Goal: Information Seeking & Learning: Learn about a topic

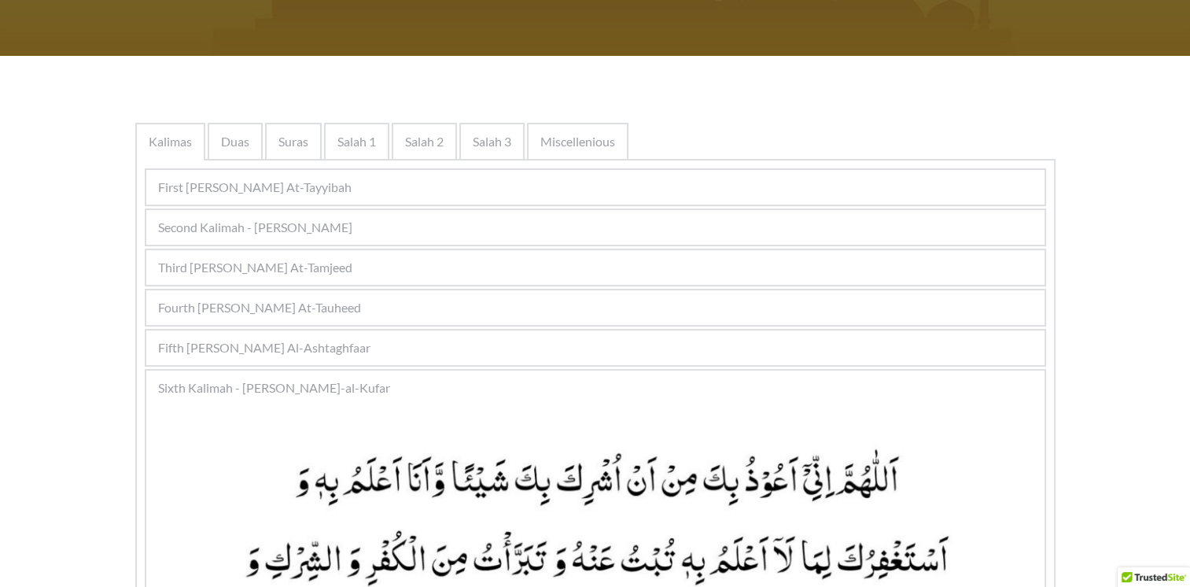
scroll to position [236, 0]
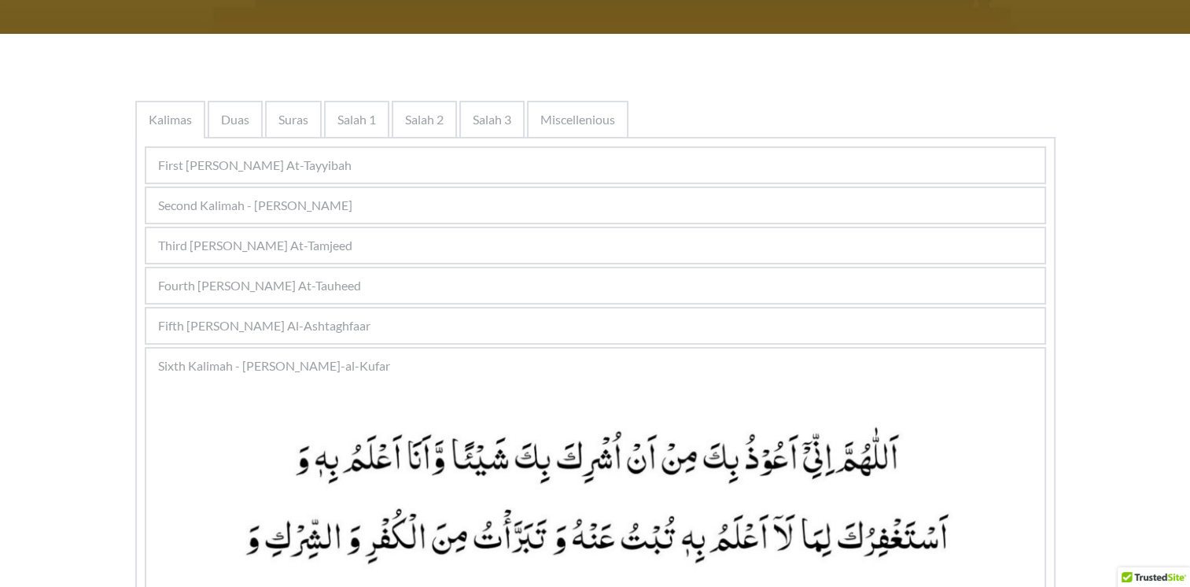
click at [295, 238] on span "Third Kalimah - Kalimah At-Tamjeed" at bounding box center [255, 245] width 194 height 19
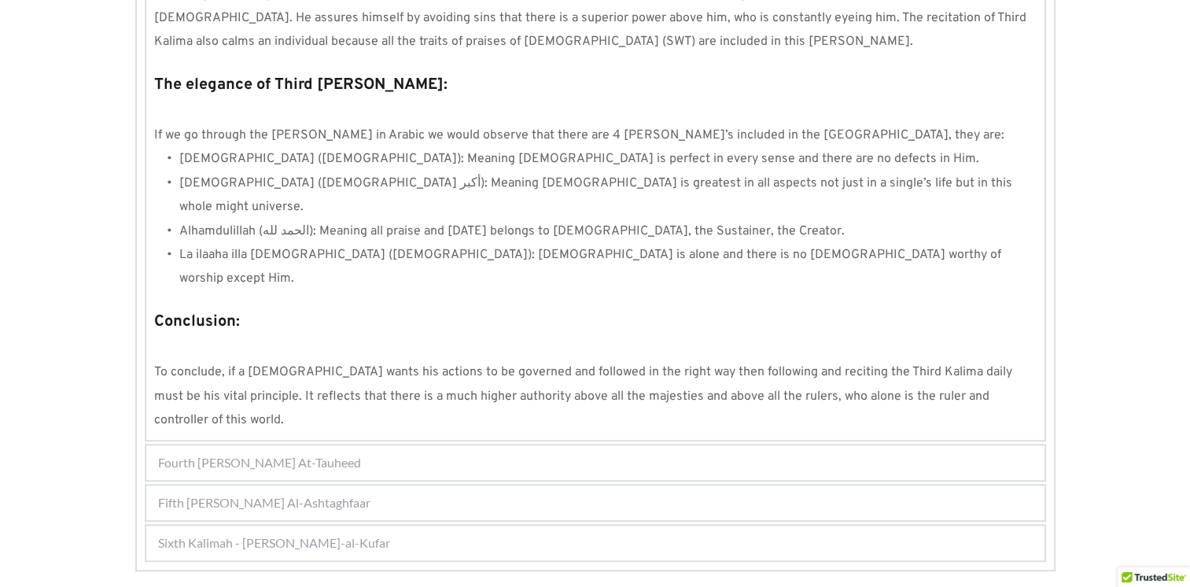
scroll to position [1346, 0]
click at [315, 491] on span "Fifth Kalimah - Kalimah Al-Ashtaghfaar" at bounding box center [264, 500] width 212 height 19
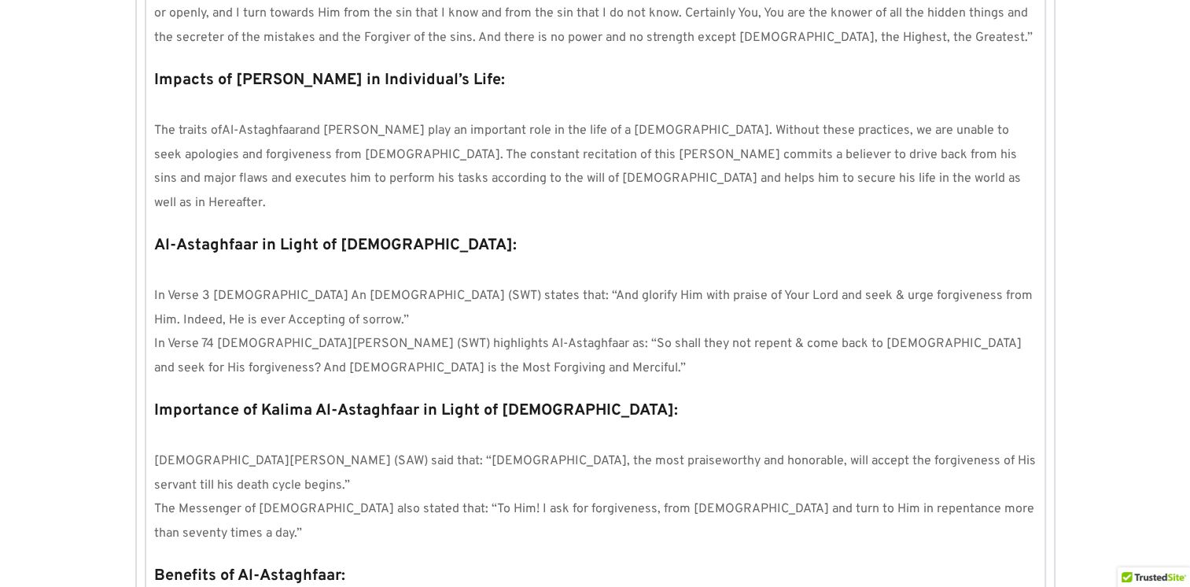
scroll to position [1708, 0]
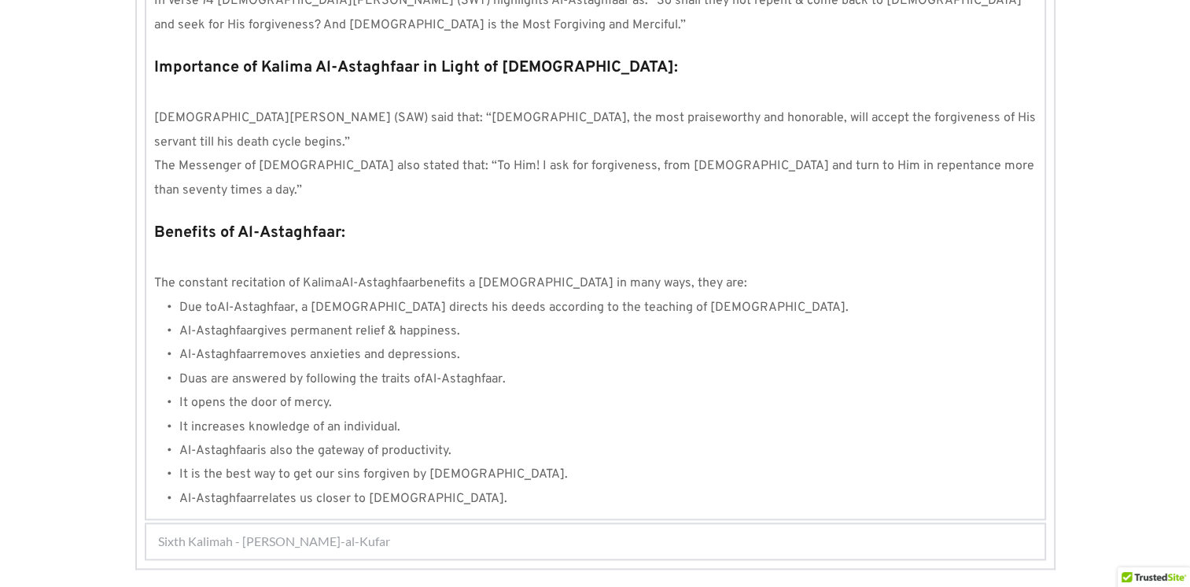
click at [317, 532] on span "Sixth Kalimah - Kalimah Radd-al-Kufar" at bounding box center [274, 541] width 232 height 19
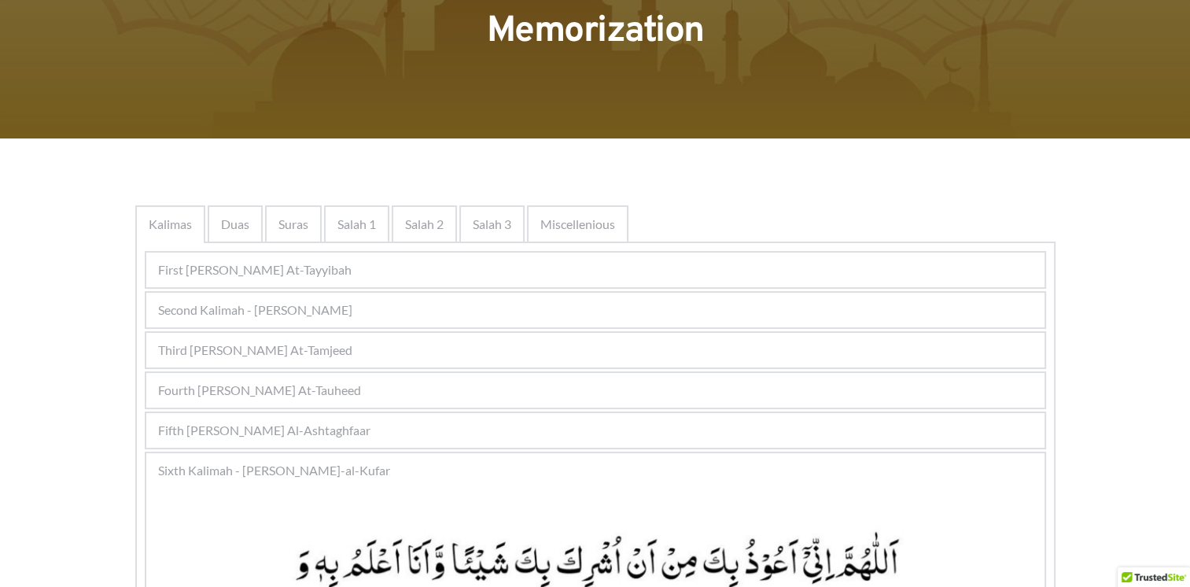
scroll to position [131, 0]
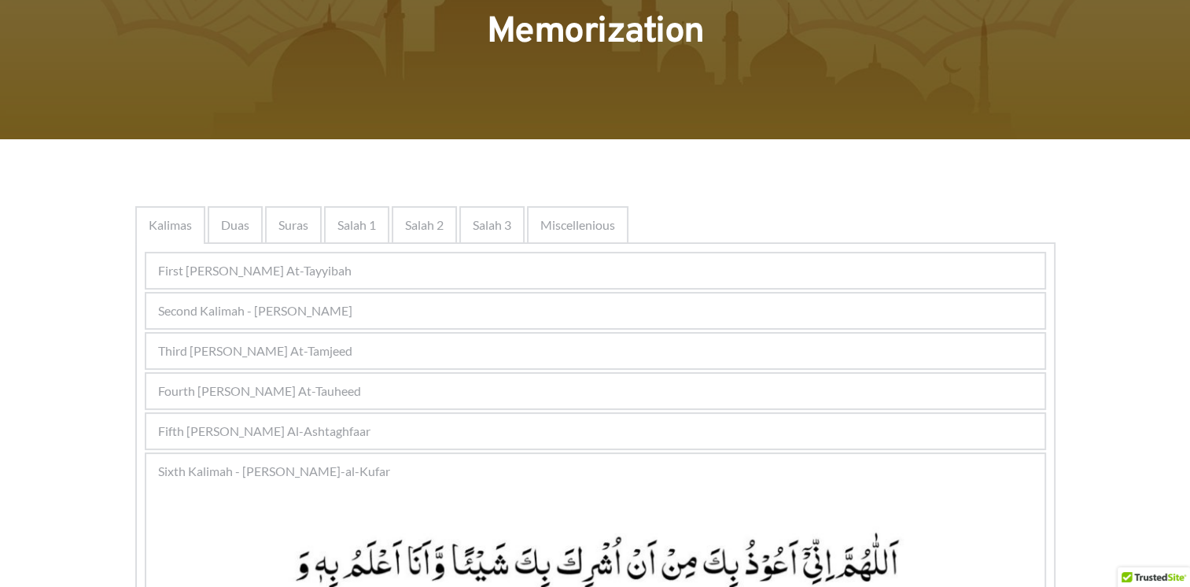
click at [348, 389] on span "Fourth Kalimah - Kalimah At-Tauheed" at bounding box center [259, 390] width 203 height 19
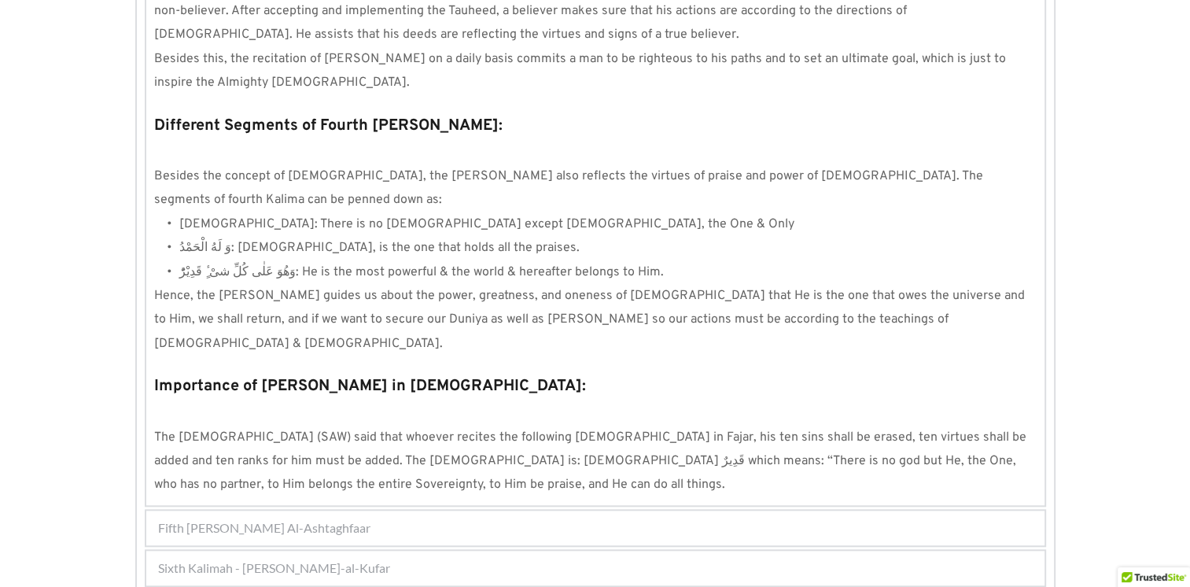
scroll to position [1428, 0]
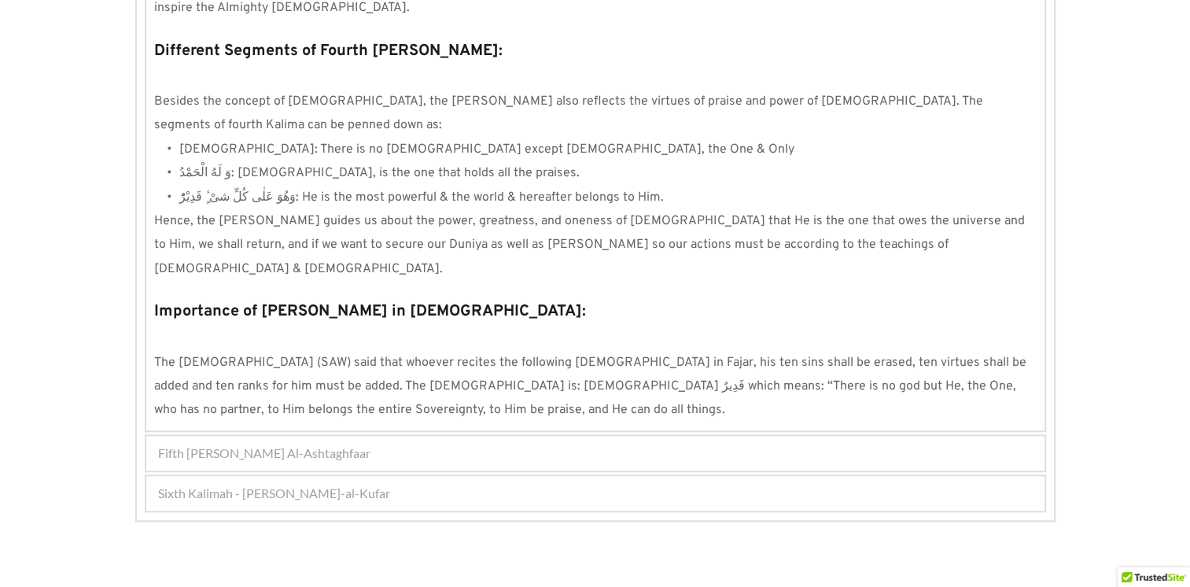
click at [348, 436] on div "Fifth Kalimah - Kalimah Al-Ashtaghfaar" at bounding box center [595, 453] width 898 height 35
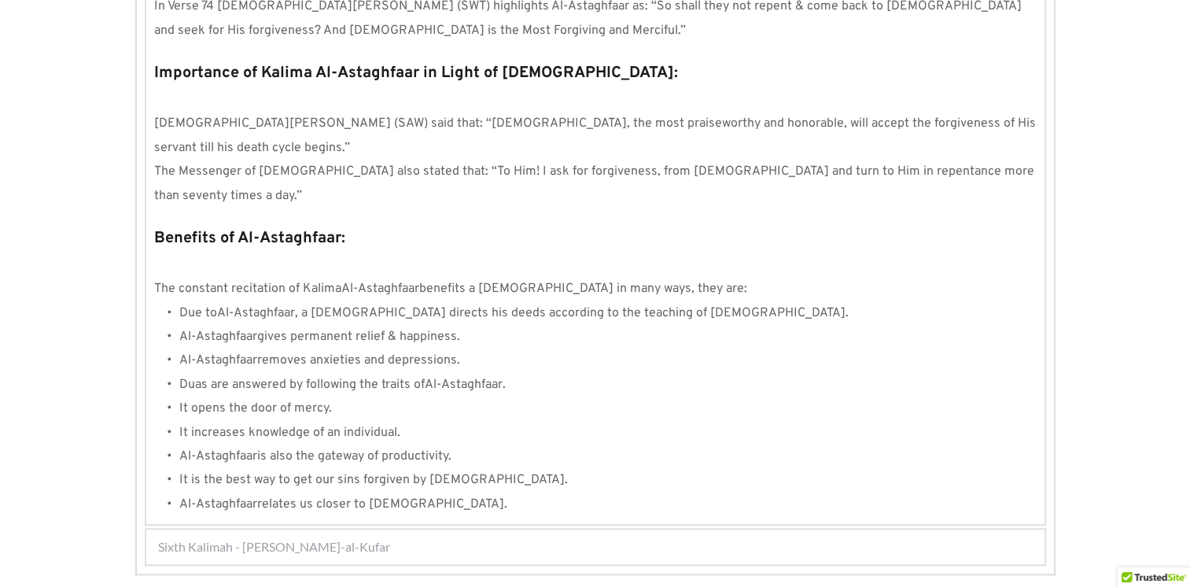
scroll to position [1708, 0]
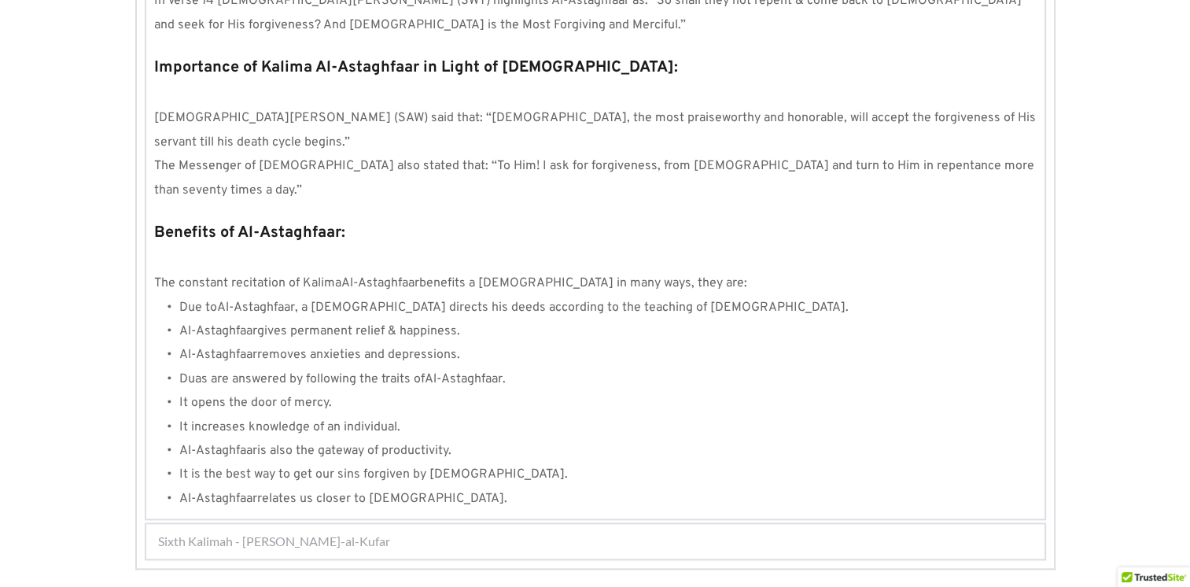
click at [340, 532] on span "Sixth Kalimah - Kalimah Radd-al-Kufar" at bounding box center [274, 541] width 232 height 19
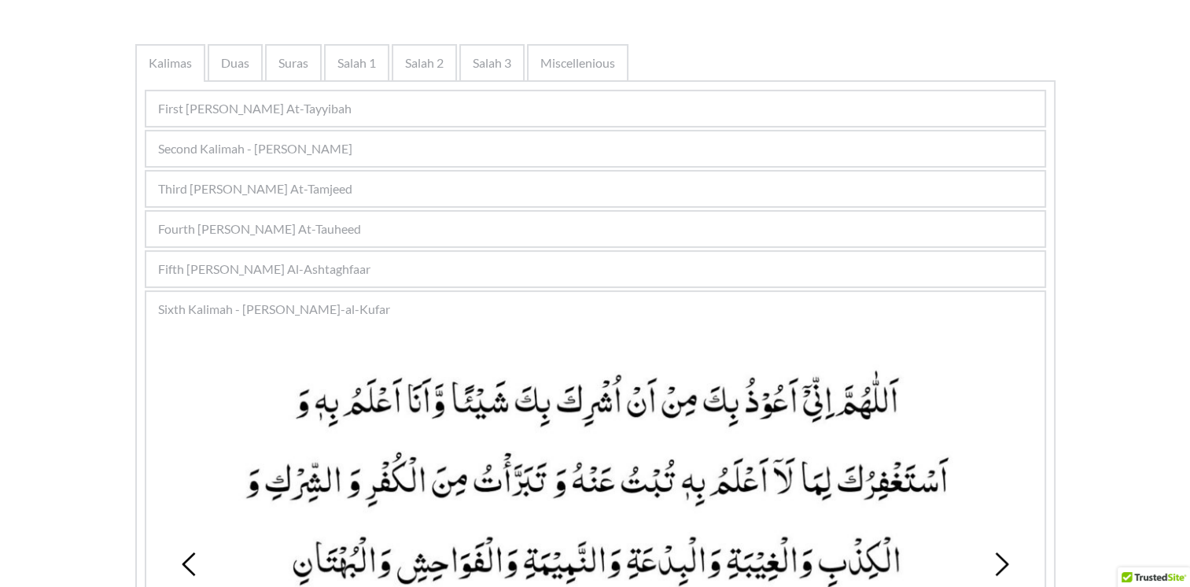
scroll to position [292, 0]
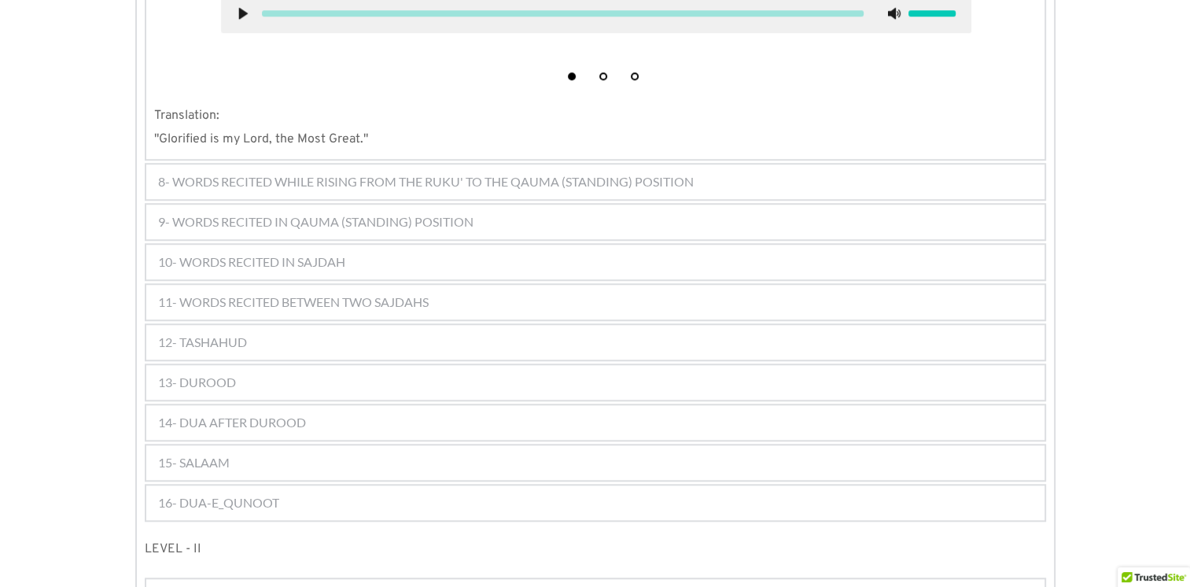
scroll to position [1353, 0]
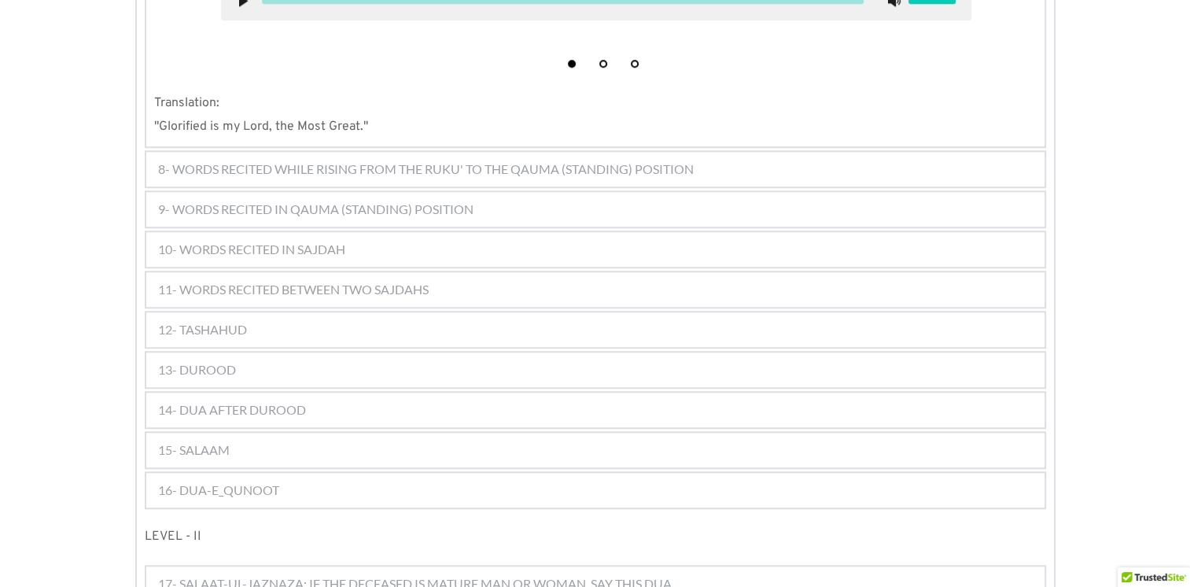
click at [471, 160] on span "8- WORDS RECITED WHILE RISING FROM THE RUKU' TO THE QAUMA (STANDING) POSITION" at bounding box center [426, 169] width 536 height 19
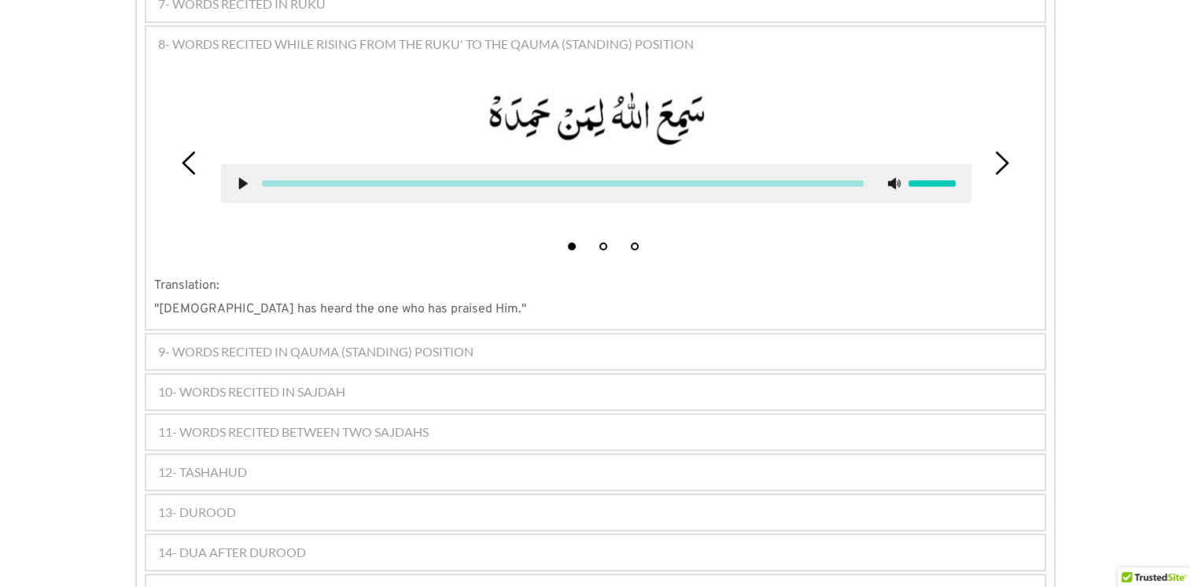
scroll to position [1196, 0]
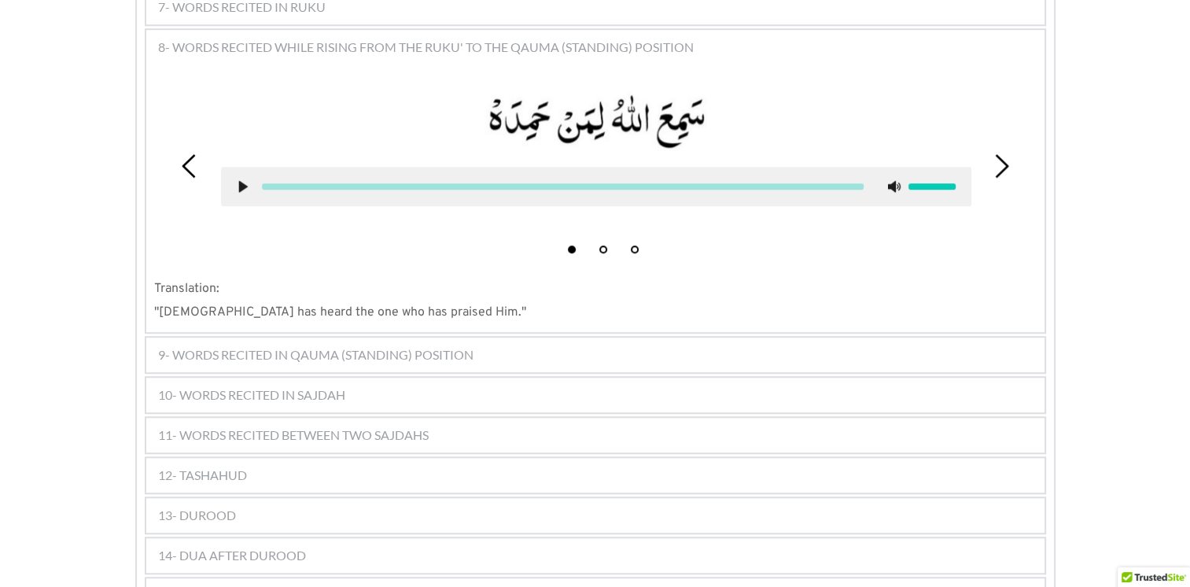
click at [258, 385] on span "10- WORDS RECITED IN SAJDAH" at bounding box center [251, 394] width 187 height 19
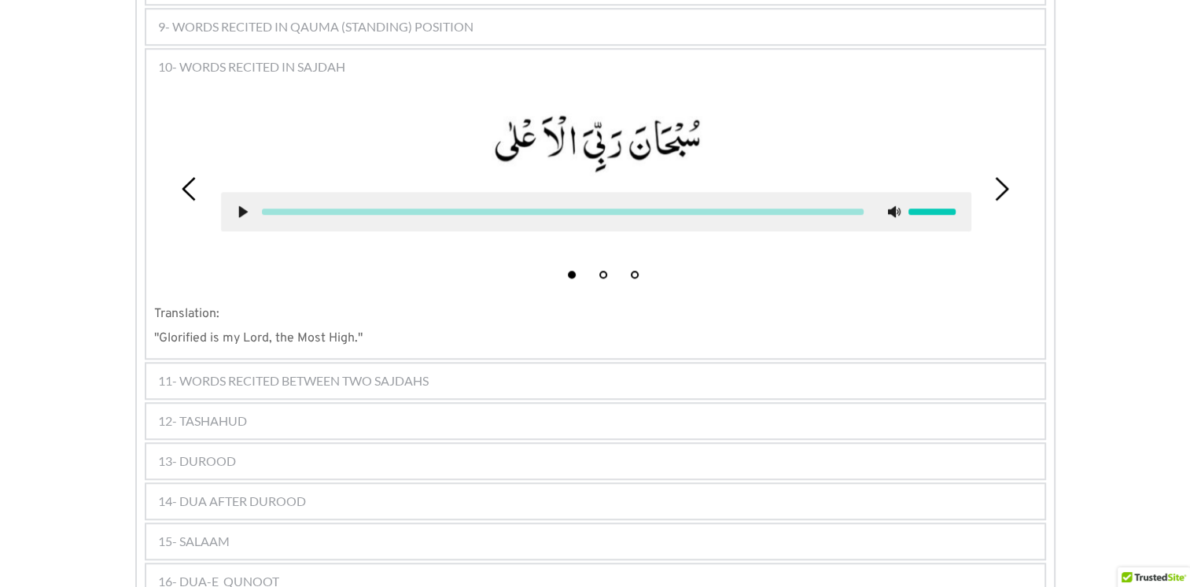
scroll to position [1261, 0]
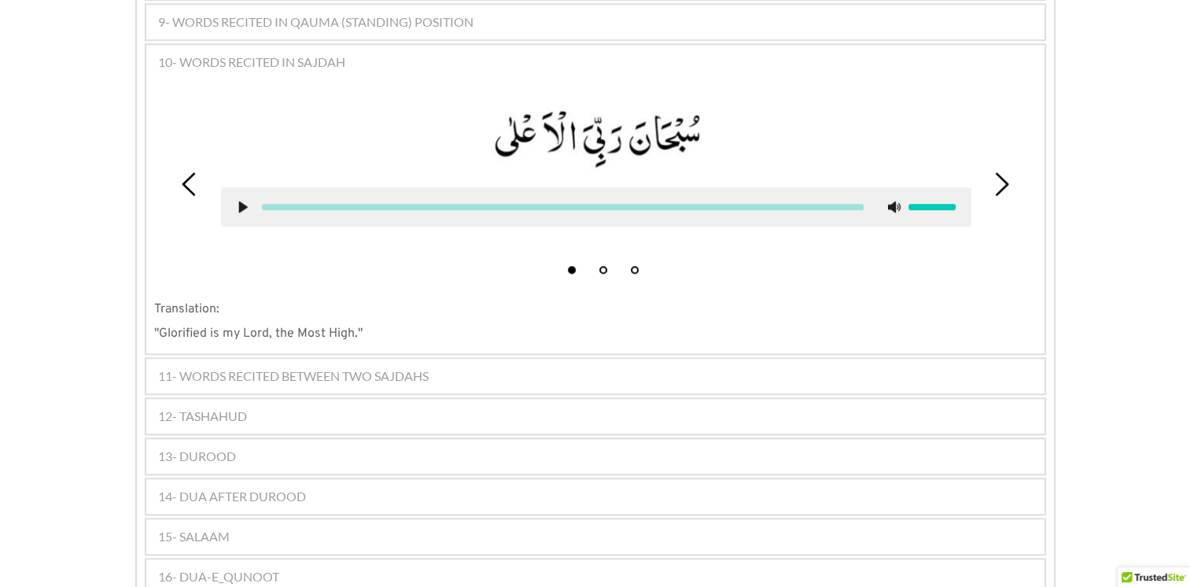
click at [271, 367] on span "11- WORDS RECITED BETWEEN TWO SAJDAHS" at bounding box center [293, 376] width 271 height 19
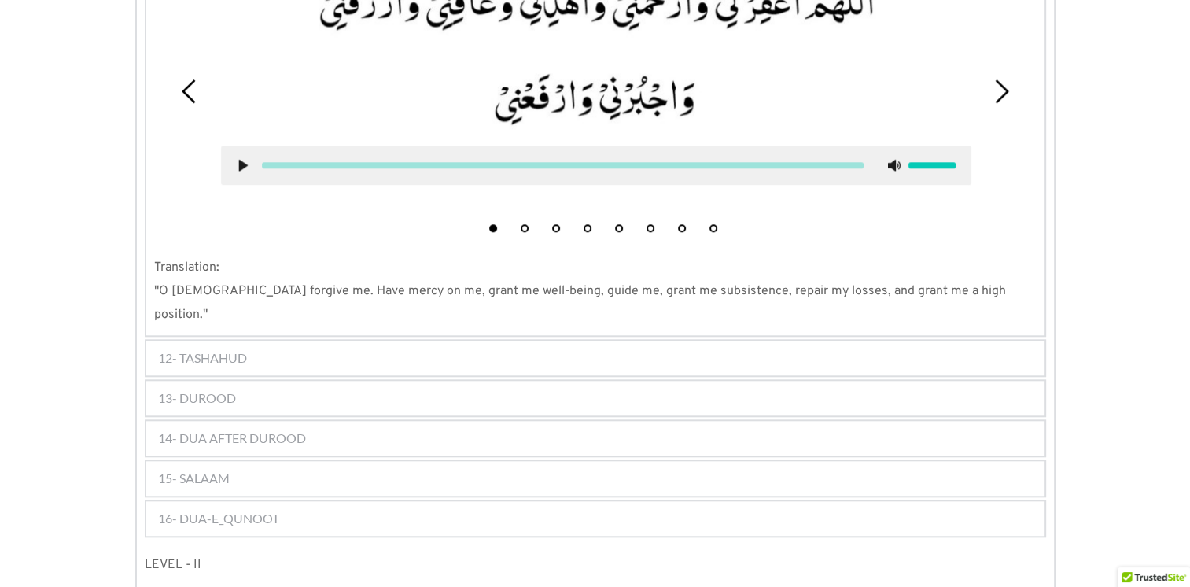
scroll to position [1444, 0]
click at [272, 341] on div "12- TASHAHUD" at bounding box center [595, 358] width 898 height 35
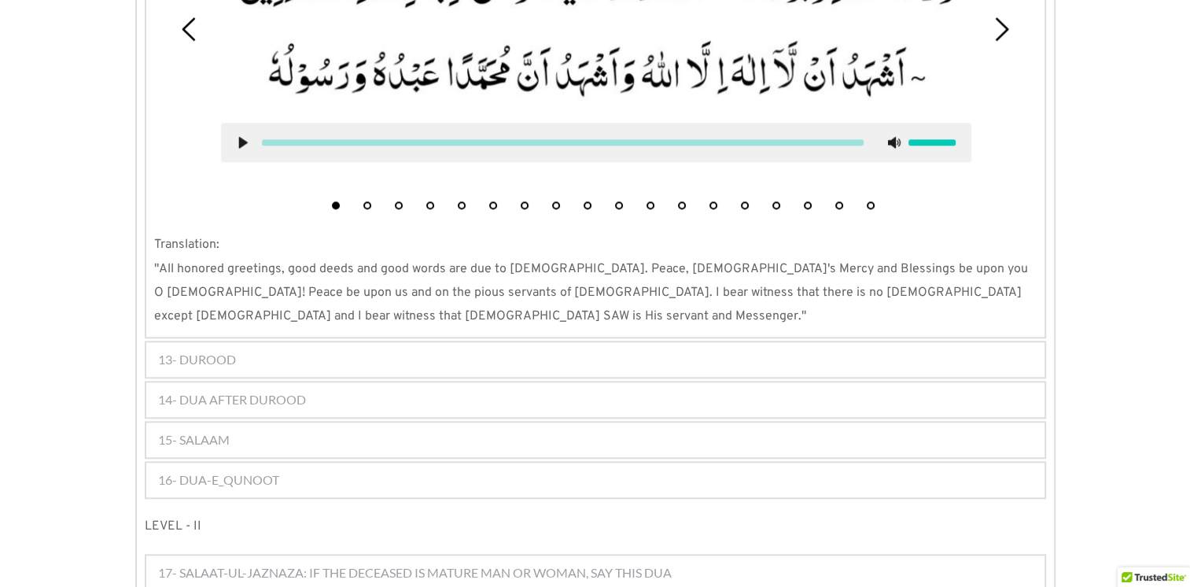
scroll to position [1589, 0]
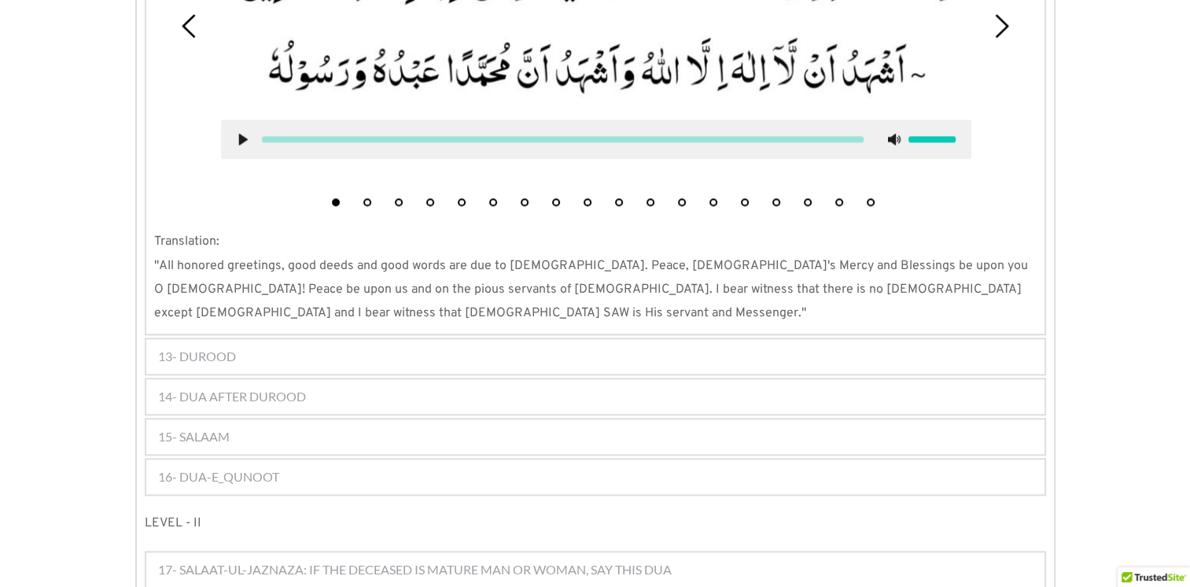
click at [370, 339] on div "13- DUROOD" at bounding box center [595, 356] width 898 height 35
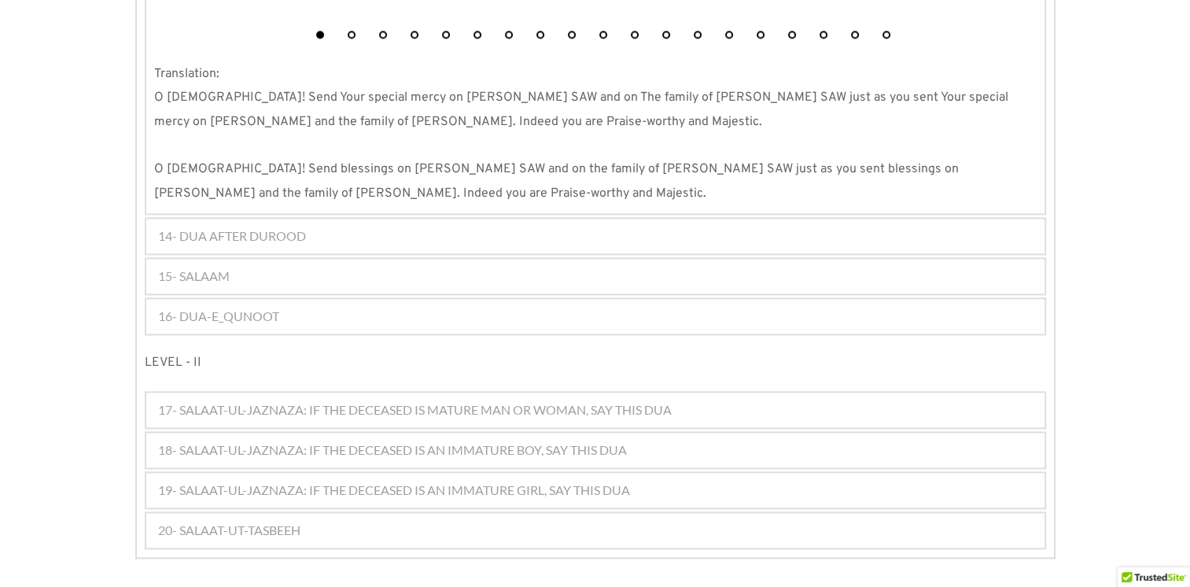
scroll to position [1877, 0]
click at [348, 217] on div "14- DUA AFTER DUROOD" at bounding box center [595, 234] width 898 height 35
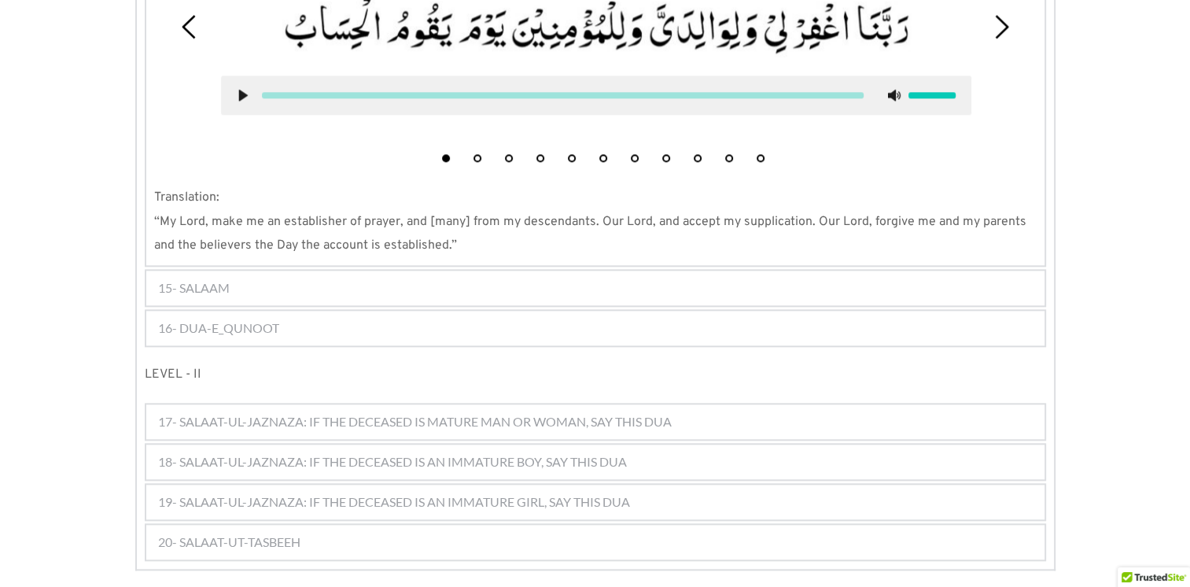
scroll to position [1431, 0]
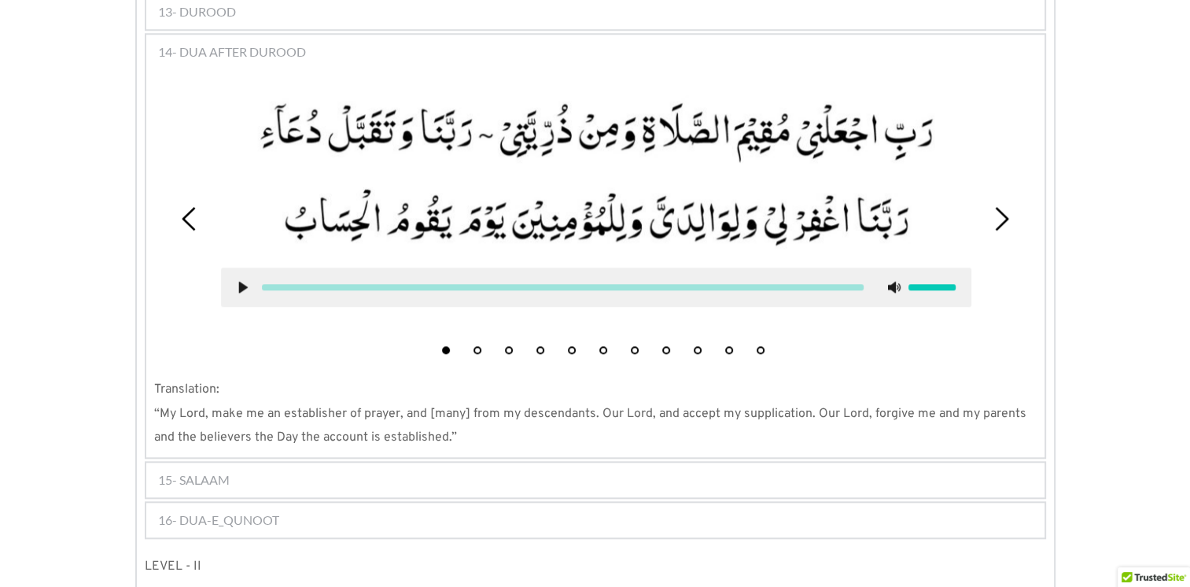
click at [326, 462] on div "15- SALAAM" at bounding box center [595, 479] width 898 height 35
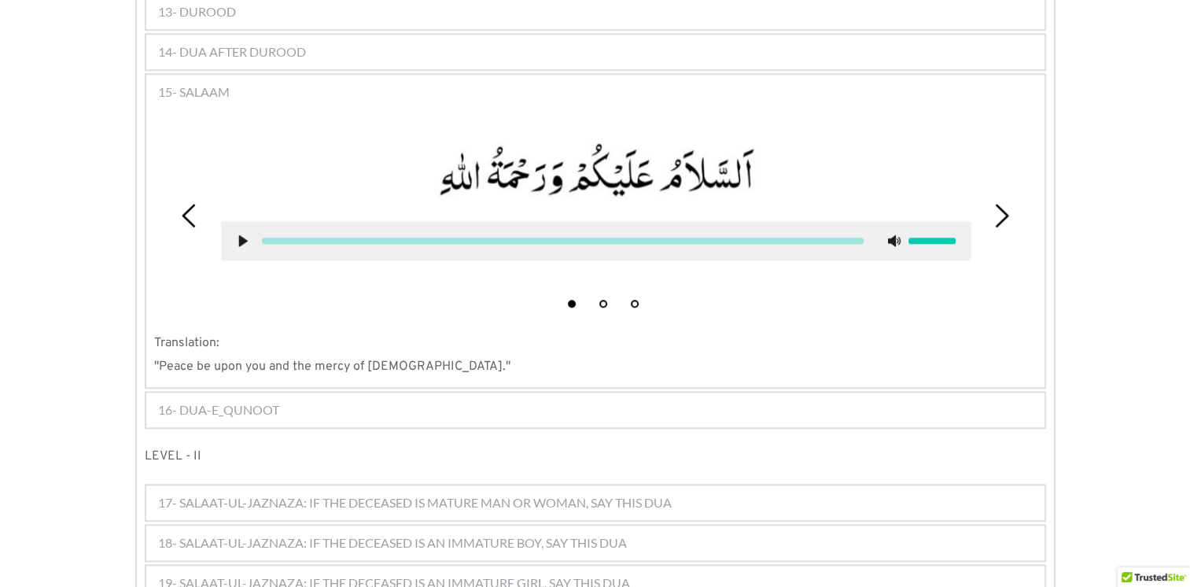
click at [277, 400] on span "16- DUA-E_QUNOOT" at bounding box center [218, 409] width 121 height 19
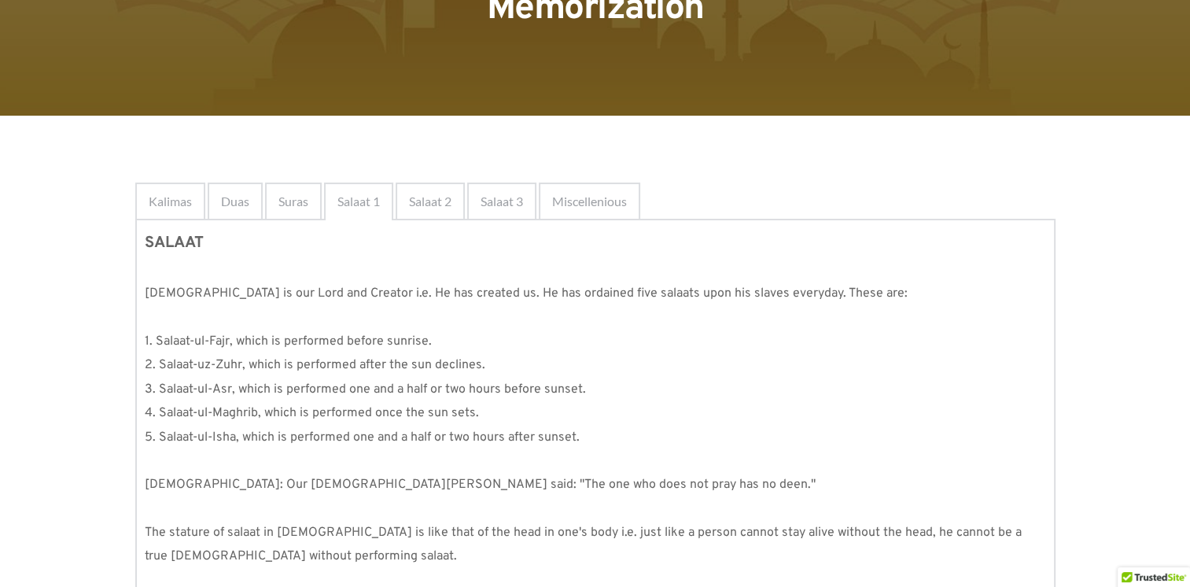
scroll to position [69, 0]
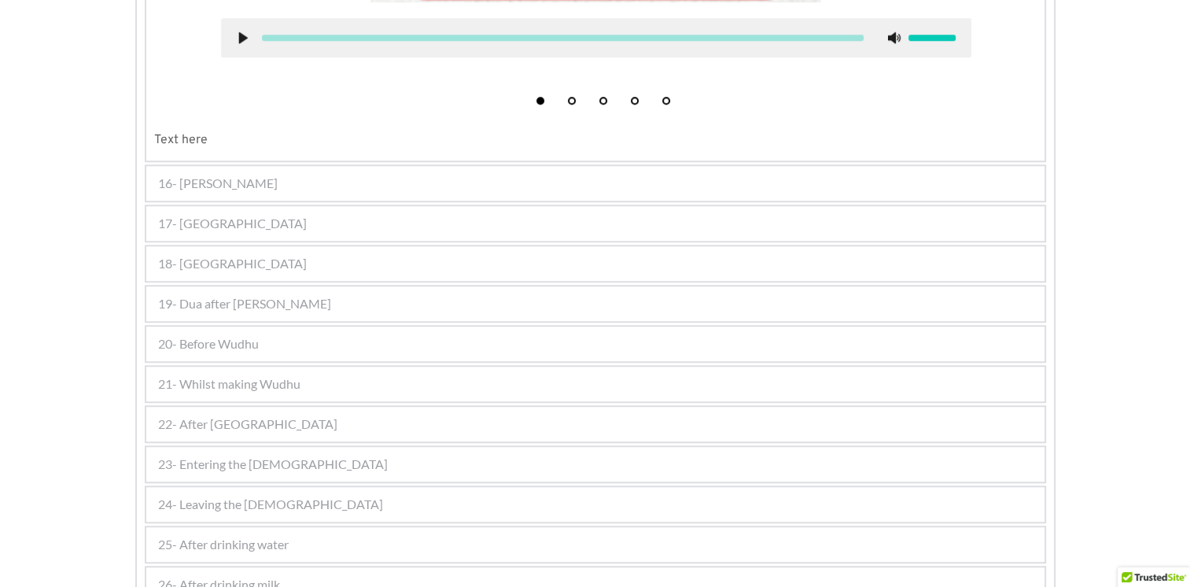
scroll to position [1309, 0]
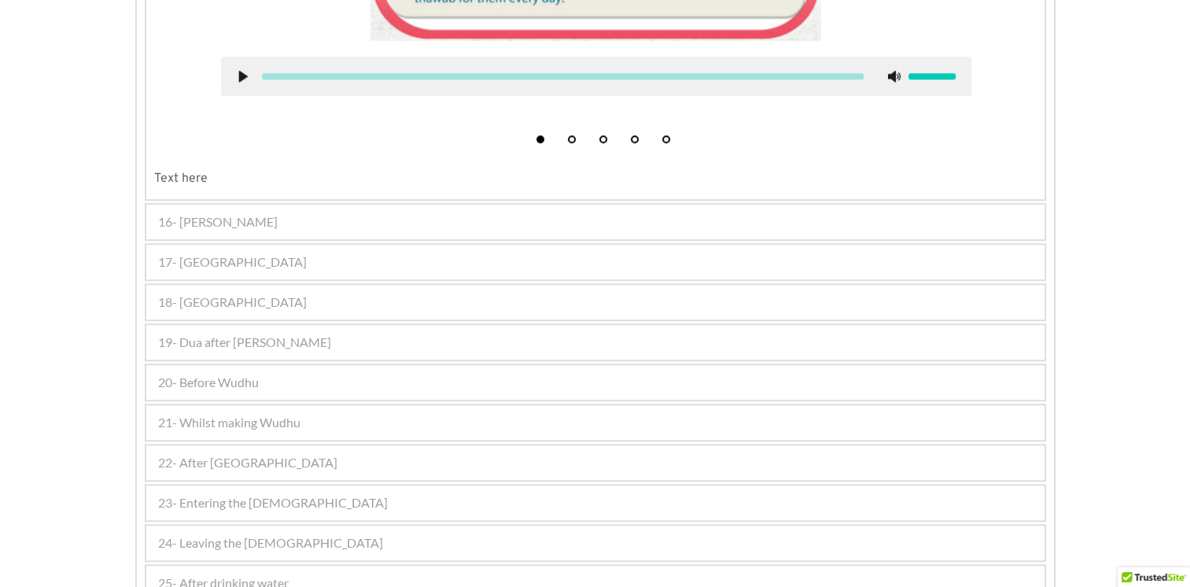
click at [440, 294] on div "18- [GEOGRAPHIC_DATA]" at bounding box center [595, 302] width 898 height 35
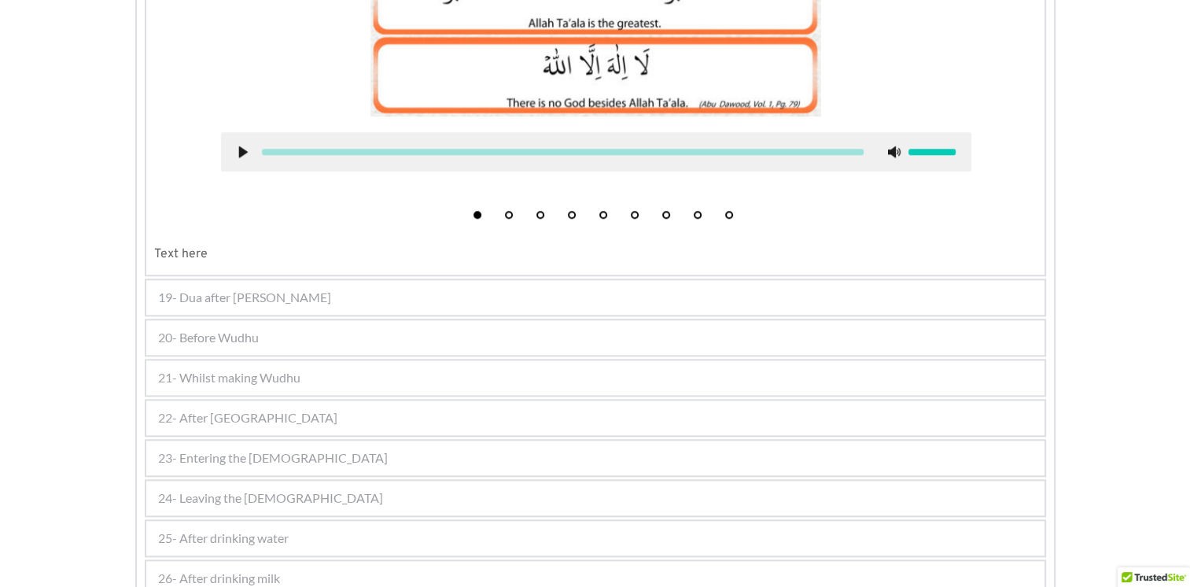
scroll to position [1623, 0]
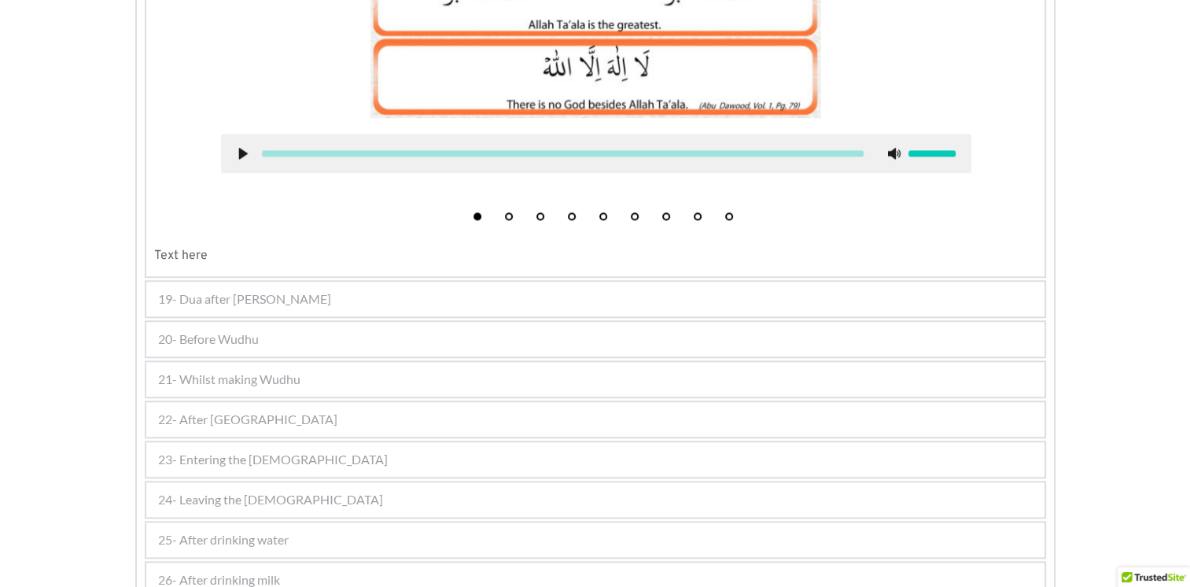
click at [396, 282] on div "19- Dua after [PERSON_NAME]" at bounding box center [595, 299] width 898 height 35
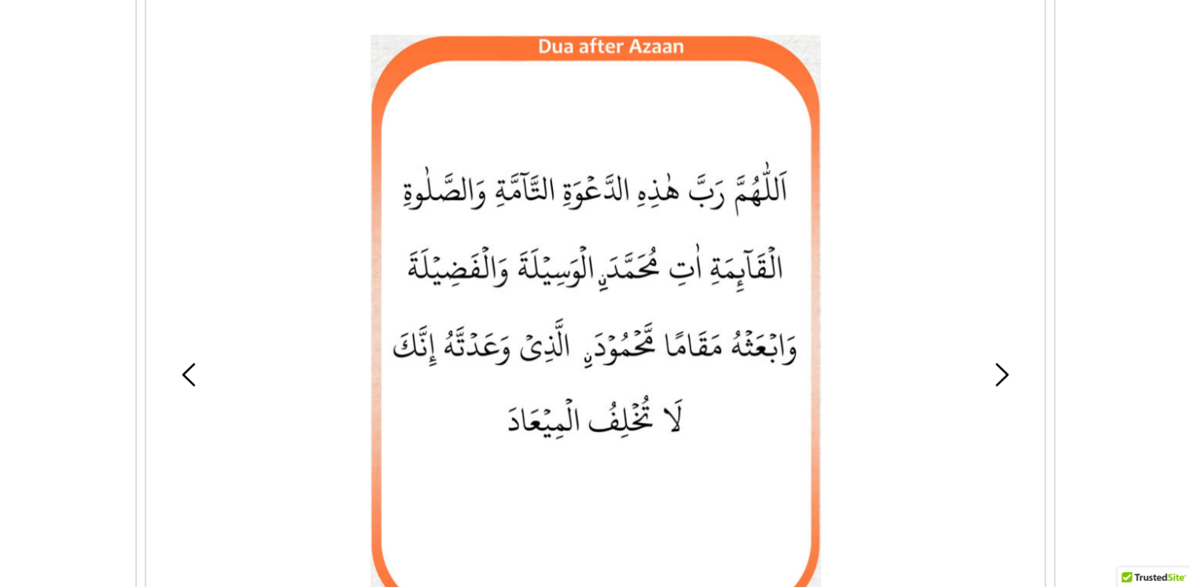
scroll to position [1144, 0]
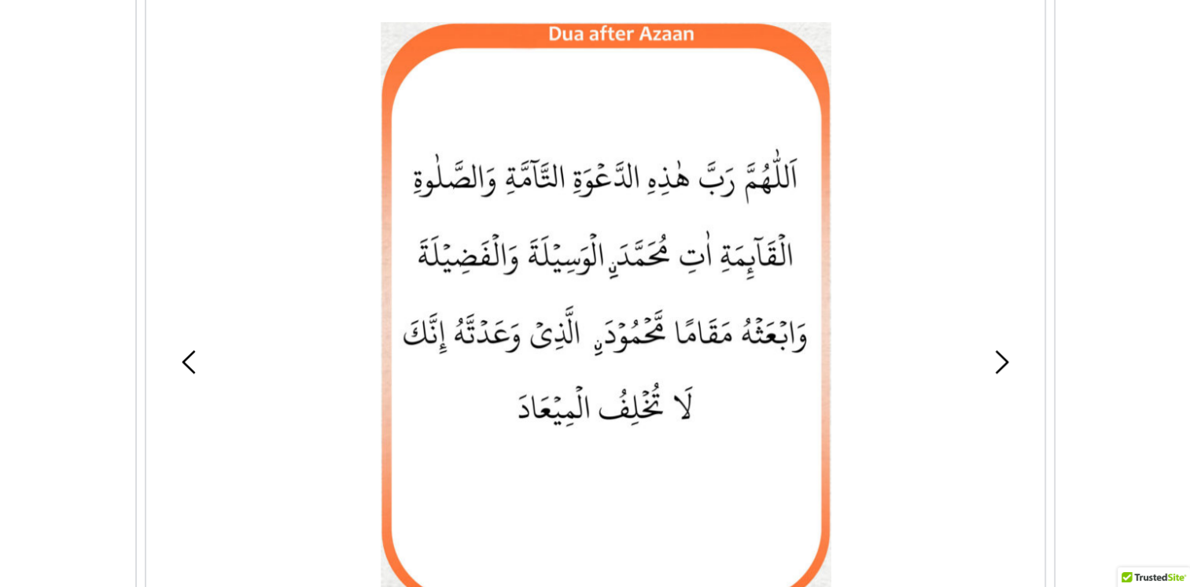
drag, startPoint x: 838, startPoint y: 46, endPoint x: 849, endPoint y: 17, distance: 30.4
click at [849, 22] on div at bounding box center [606, 316] width 750 height 589
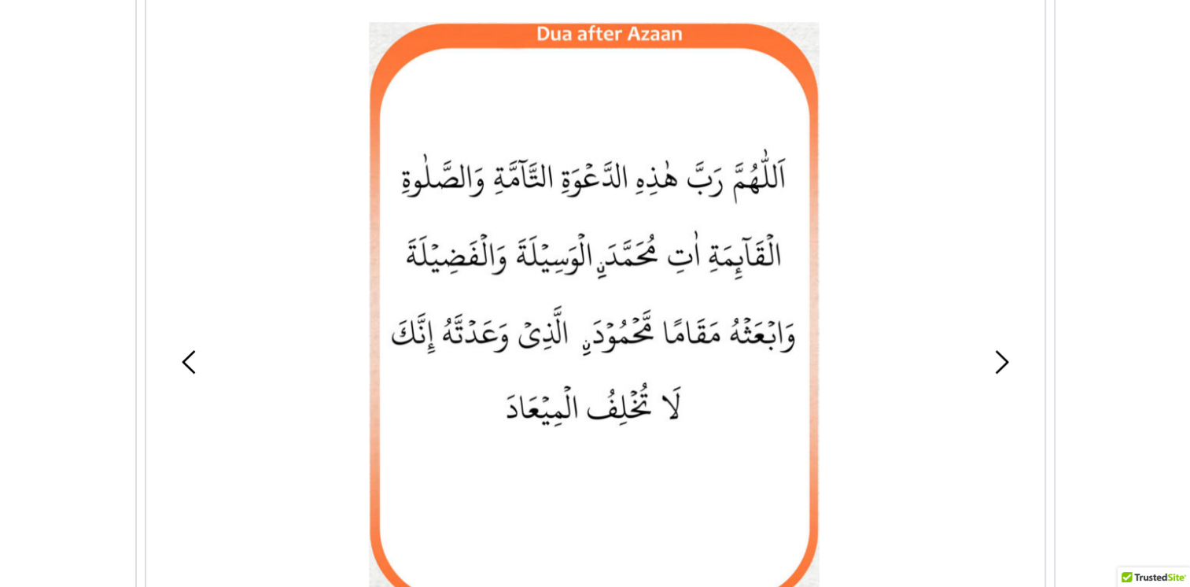
click at [407, 254] on picture at bounding box center [594, 316] width 450 height 589
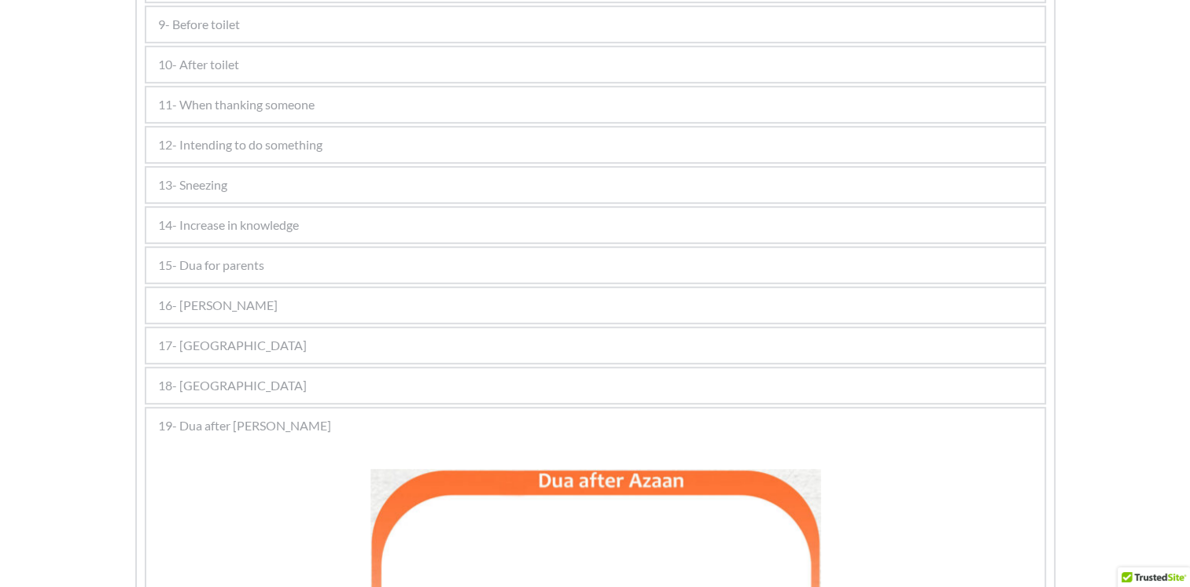
scroll to position [695, 0]
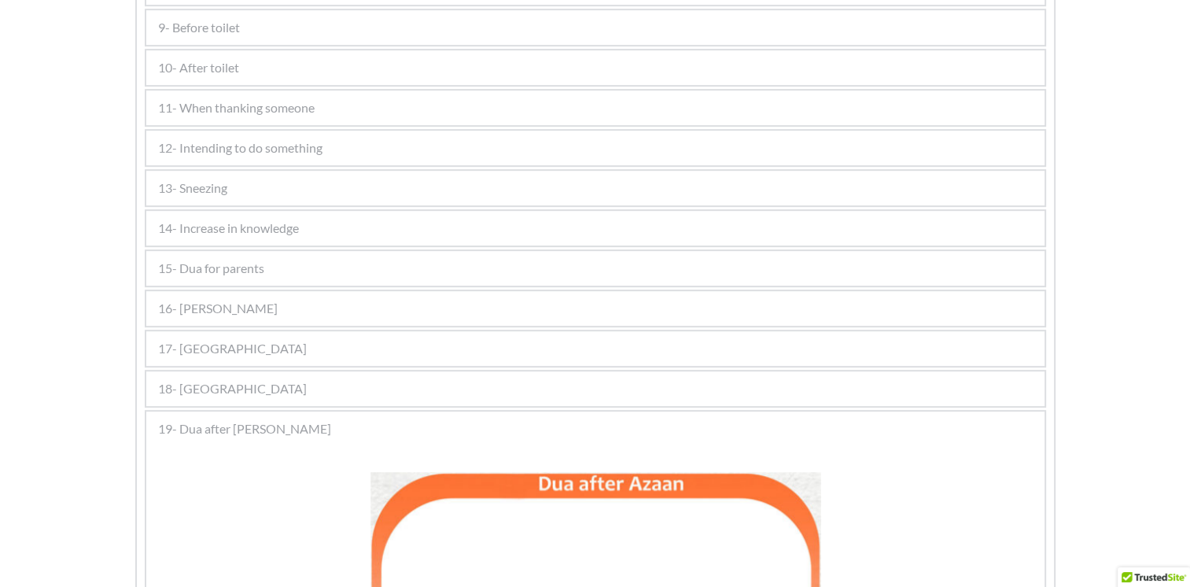
click at [385, 256] on div "15- Dua for parents" at bounding box center [595, 268] width 898 height 35
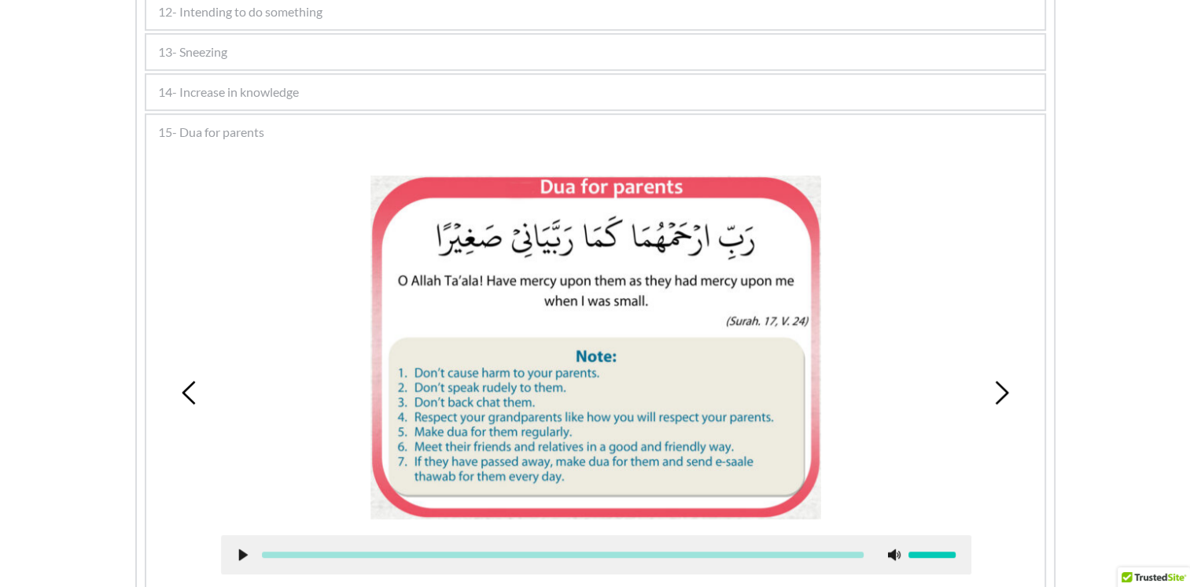
scroll to position [852, 0]
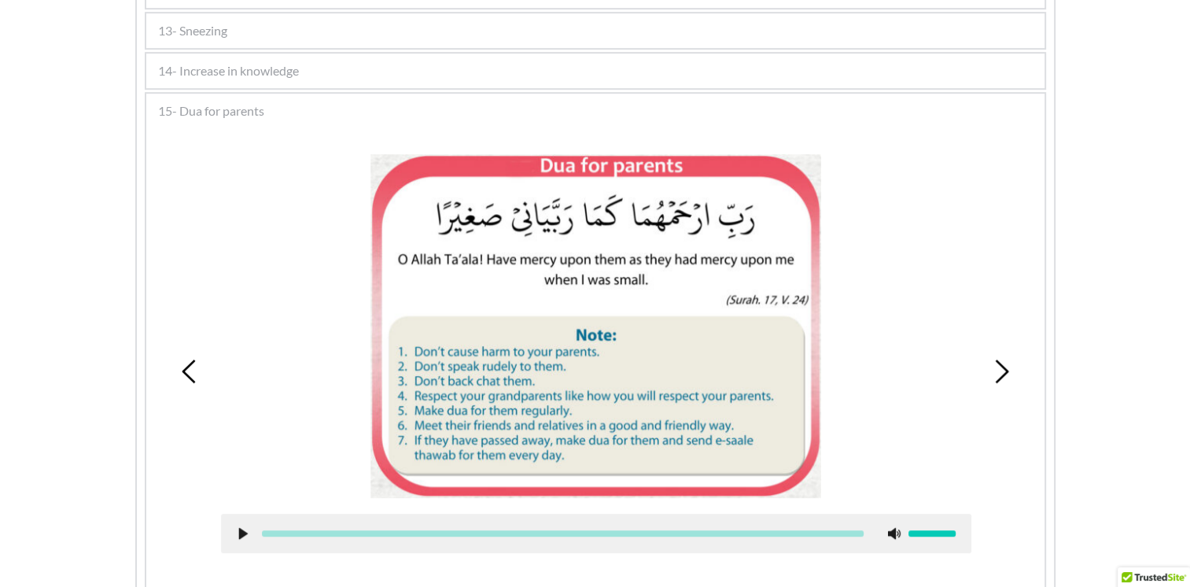
click at [517, 379] on picture at bounding box center [595, 326] width 450 height 345
click at [220, 106] on span "15- Dua for parents" at bounding box center [211, 110] width 106 height 19
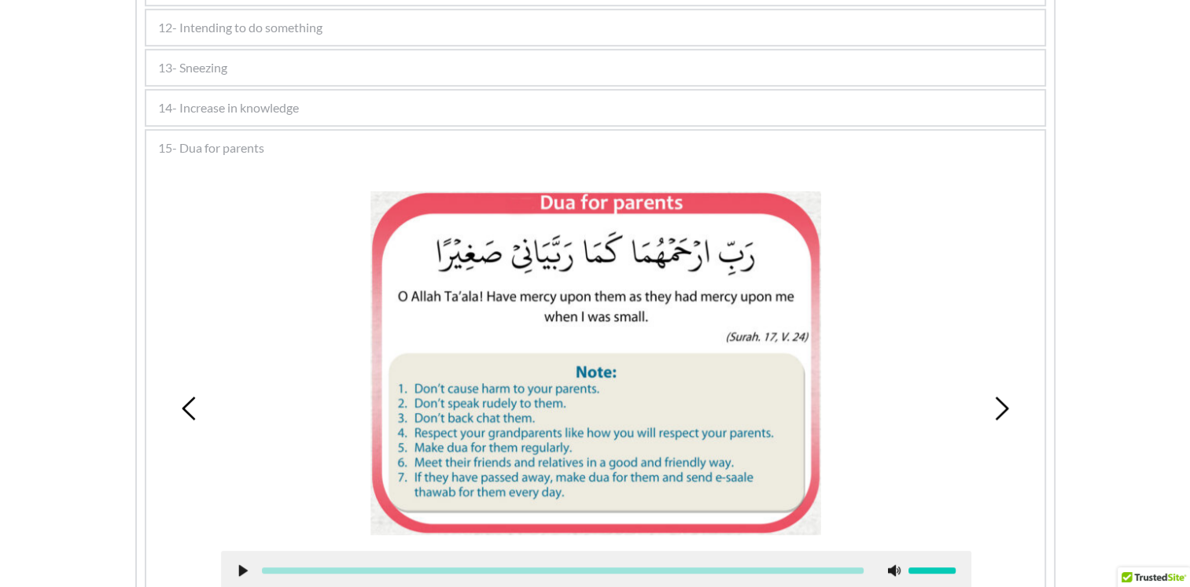
scroll to position [812, 0]
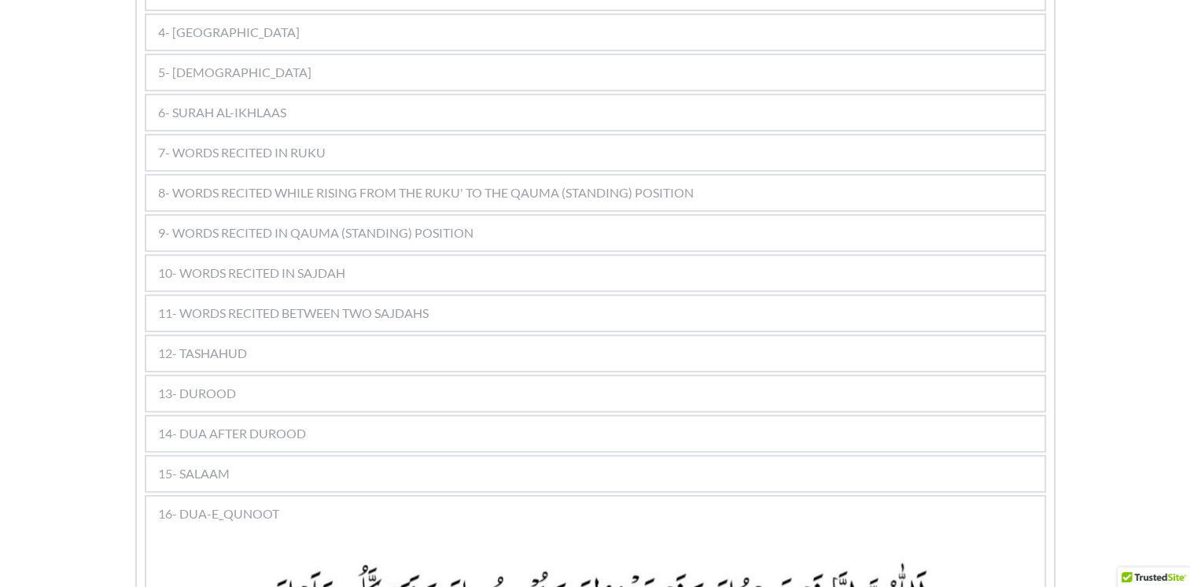
scroll to position [1094, 0]
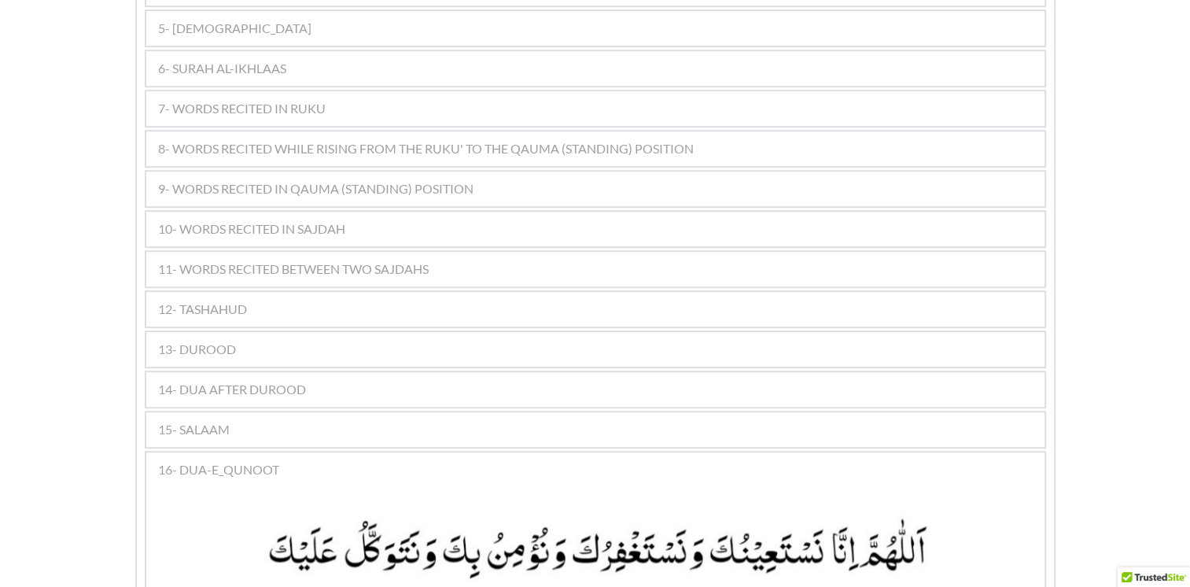
click at [273, 260] on span "11- WORDS RECITED BETWEEN TWO SAJDAHS" at bounding box center [293, 269] width 271 height 19
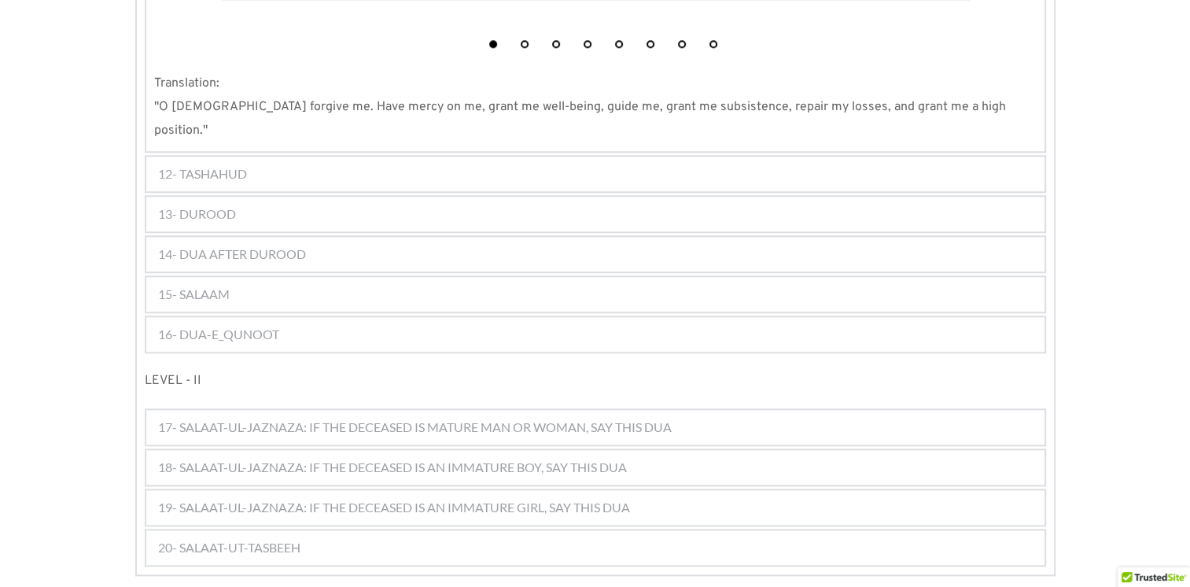
scroll to position [1645, 0]
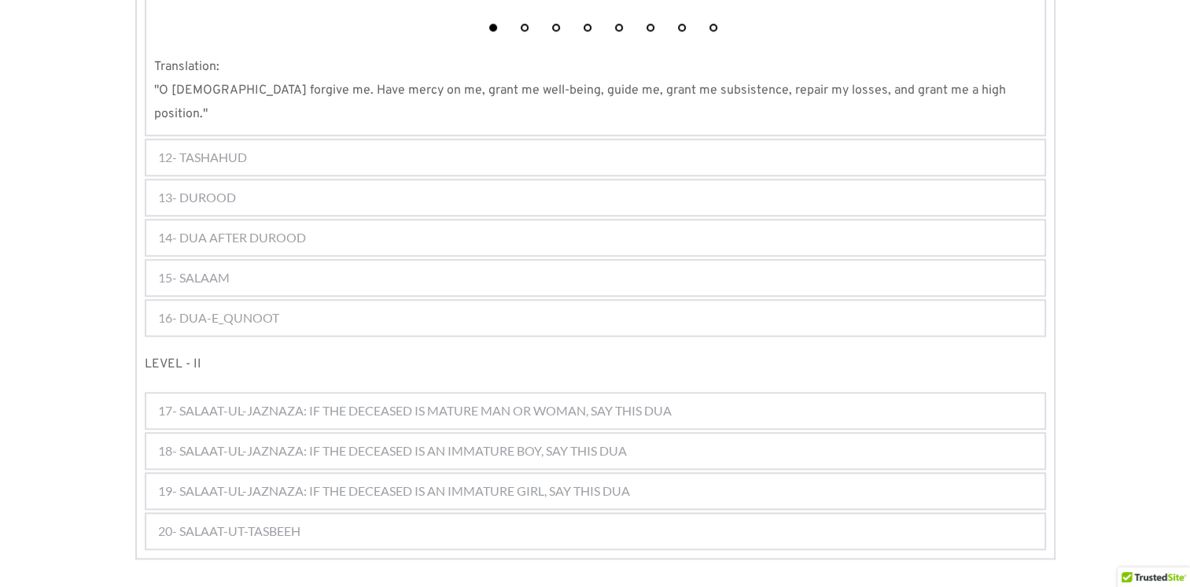
click at [422, 220] on div "14- DUA AFTER DUROOD" at bounding box center [595, 237] width 898 height 35
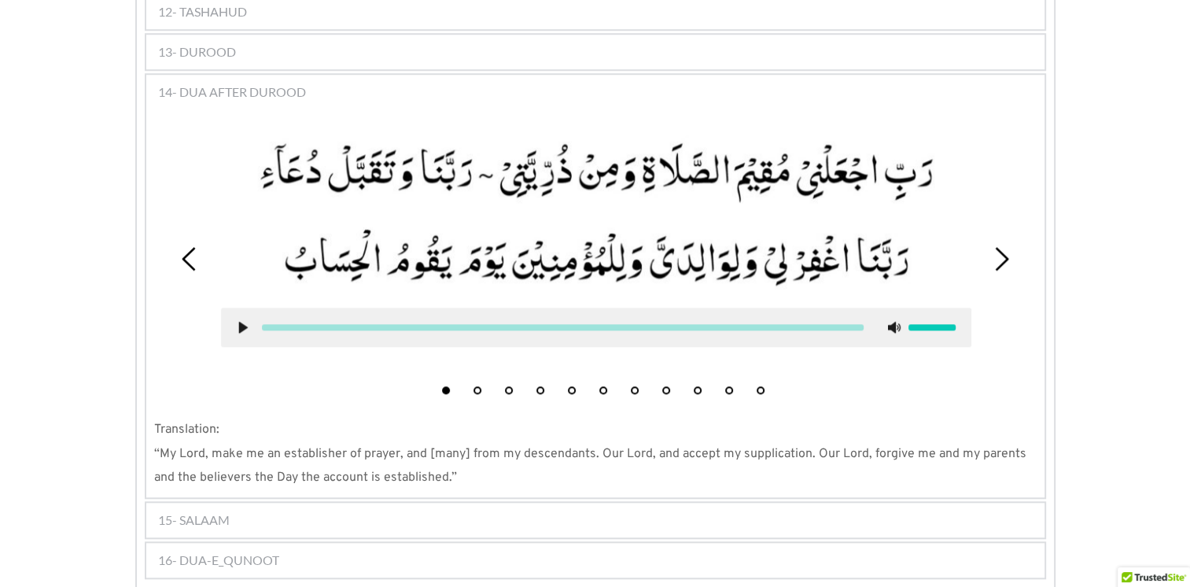
scroll to position [1380, 0]
